Goal: Transaction & Acquisition: Purchase product/service

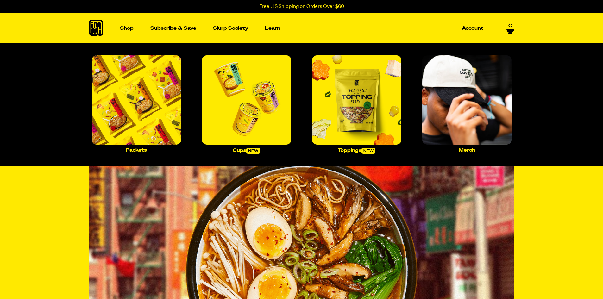
click at [123, 28] on p "Shop" at bounding box center [127, 28] width 14 height 5
click at [367, 132] on img "Main navigation" at bounding box center [356, 99] width 89 height 89
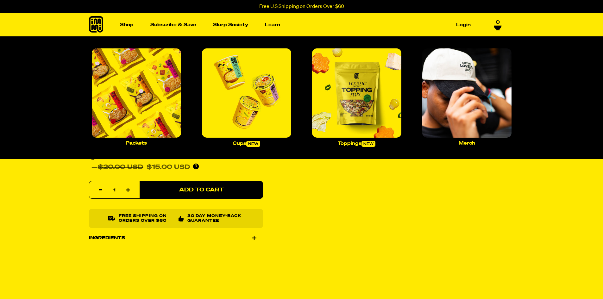
click at [141, 142] on p "Packets" at bounding box center [136, 143] width 21 height 5
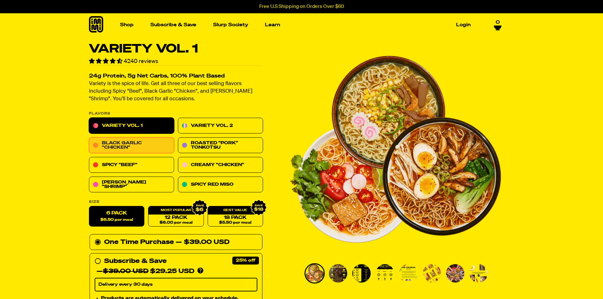
click at [115, 142] on link "Black Garlic "Chicken"" at bounding box center [131, 146] width 85 height 16
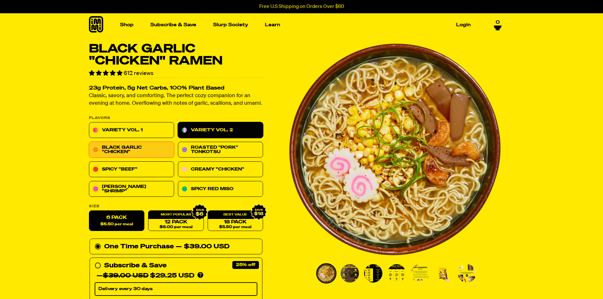
click at [220, 129] on link "Variety Vol. 2" at bounding box center [220, 130] width 85 height 16
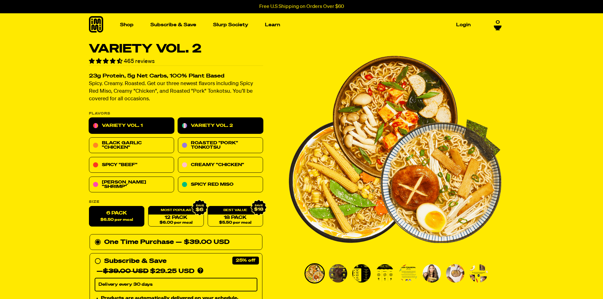
click at [122, 125] on link "Variety Vol. 1" at bounding box center [131, 126] width 85 height 16
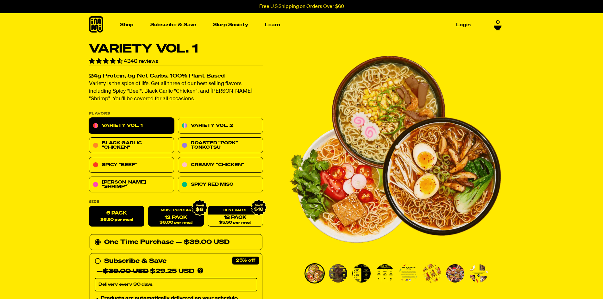
click at [177, 219] on link "12 Pack $6.00 per meal" at bounding box center [175, 216] width 55 height 21
radio input "false"
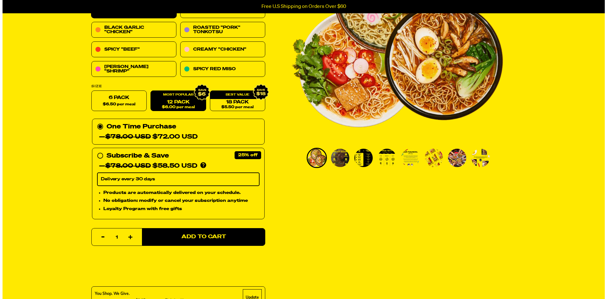
scroll to position [158, 0]
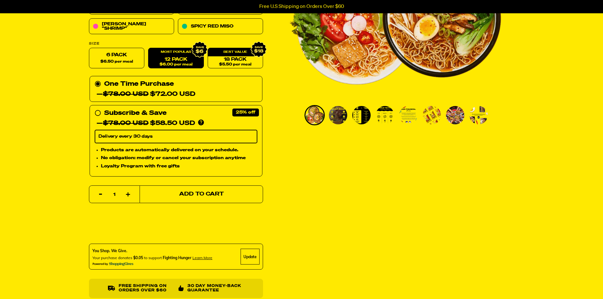
click at [210, 193] on span "Add to Cart" at bounding box center [201, 194] width 45 height 5
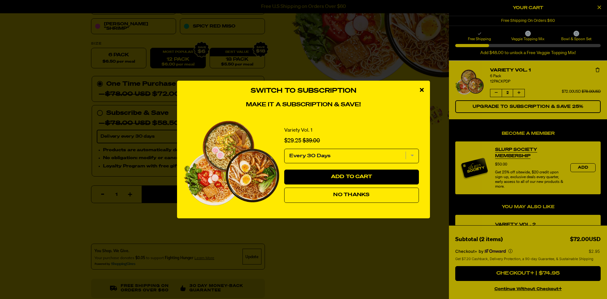
click at [343, 195] on span "No Thanks" at bounding box center [351, 194] width 36 height 5
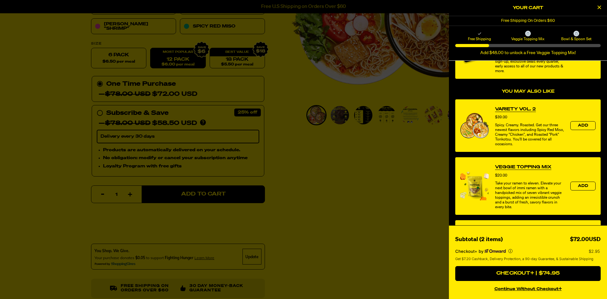
scroll to position [127, 0]
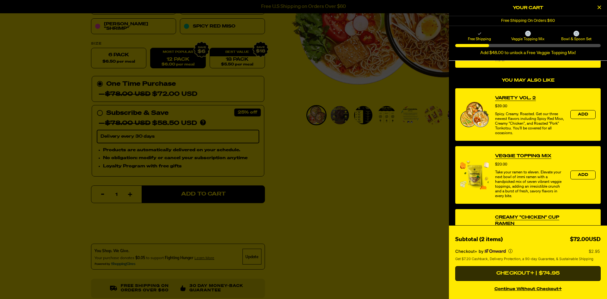
click at [539, 271] on button "Checkout+ | $74.95" at bounding box center [529, 273] width 146 height 15
